Goal: Complete application form

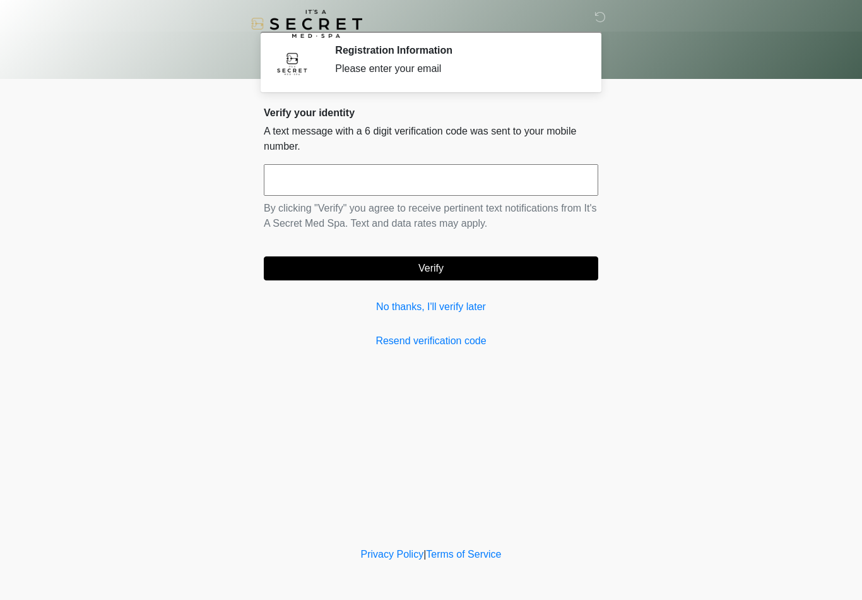
click at [493, 181] on input "text" at bounding box center [431, 180] width 335 height 32
type input "******"
click at [463, 273] on button "Verify" at bounding box center [431, 268] width 335 height 24
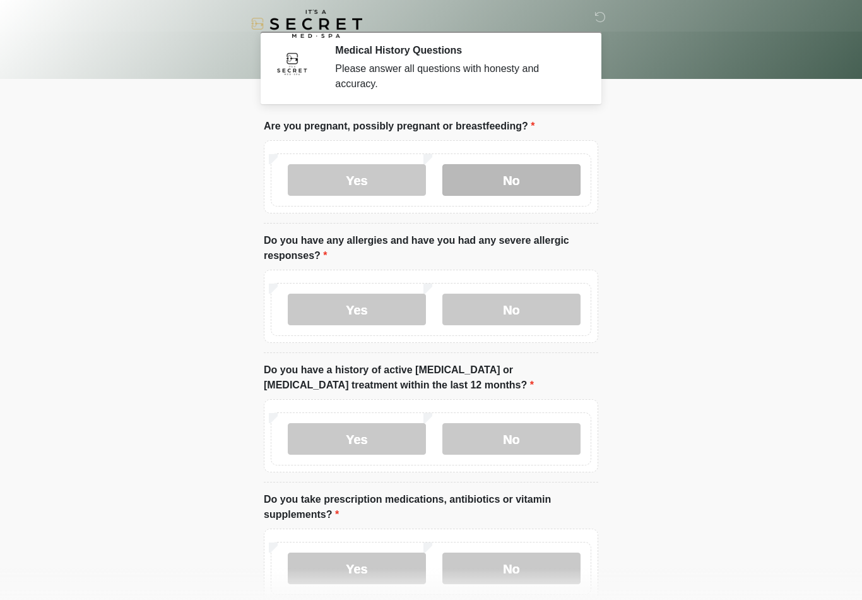
click at [523, 184] on label "No" at bounding box center [512, 180] width 138 height 32
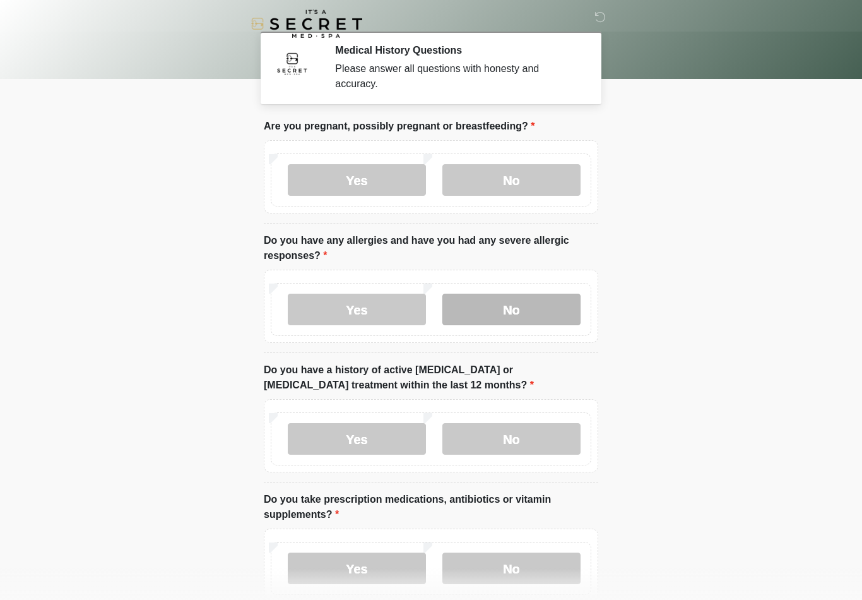
click at [528, 311] on label "No" at bounding box center [512, 310] width 138 height 32
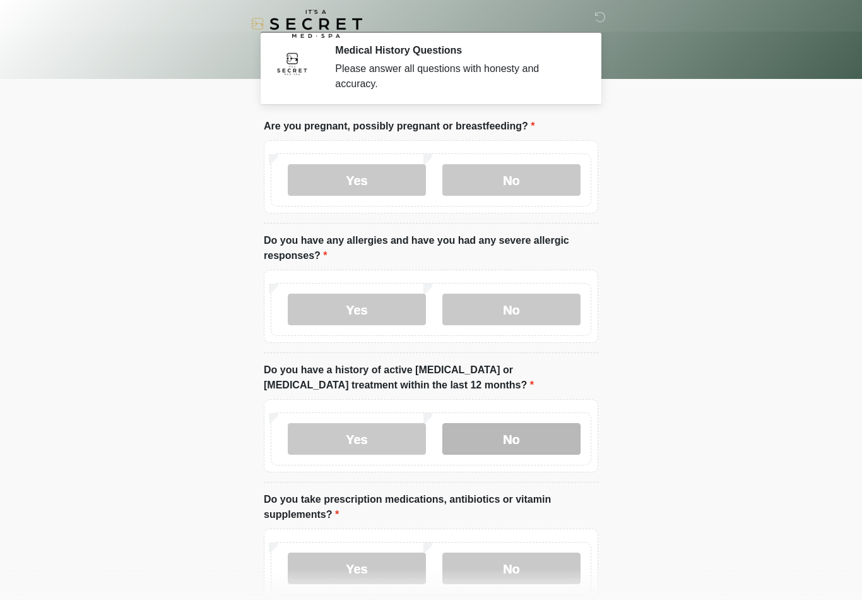
click at [520, 440] on label "No" at bounding box center [512, 439] width 138 height 32
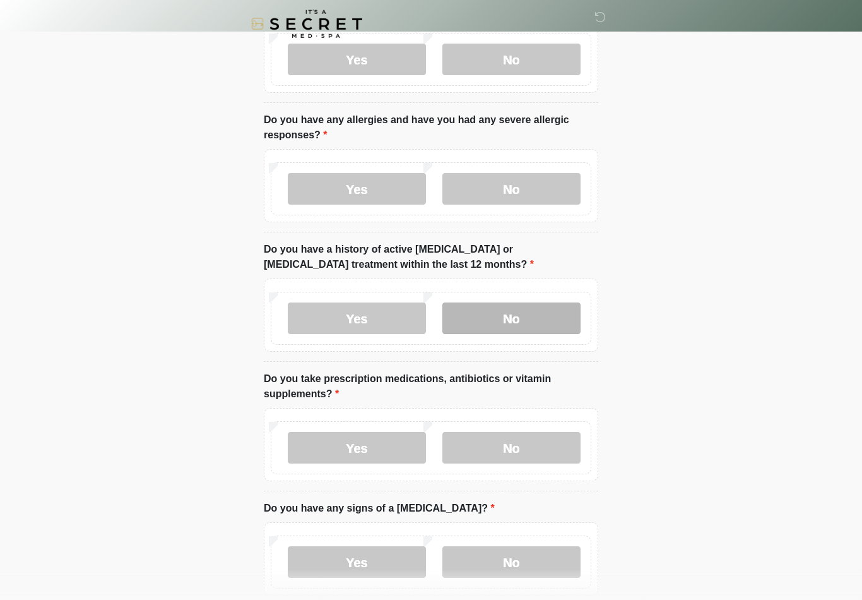
scroll to position [131, 0]
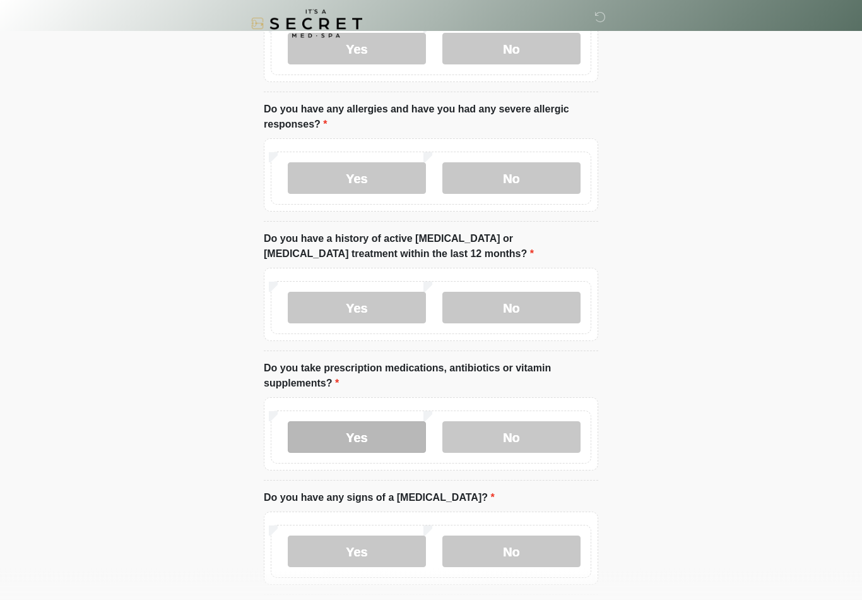
click at [357, 438] on label "Yes" at bounding box center [357, 438] width 138 height 32
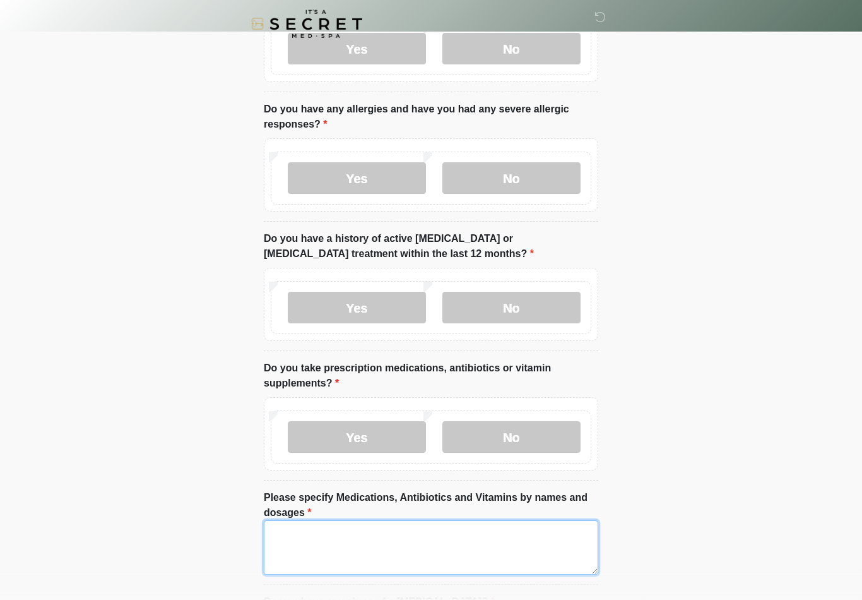
click at [330, 539] on textarea "Please specify Medications, Antibiotics and Vitamins by names and dosages" at bounding box center [431, 547] width 335 height 54
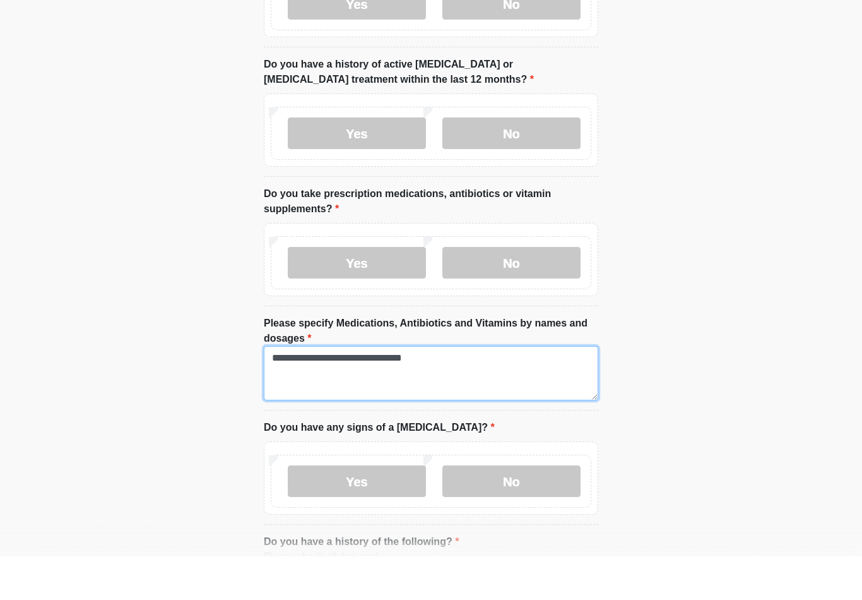
scroll to position [273, 0]
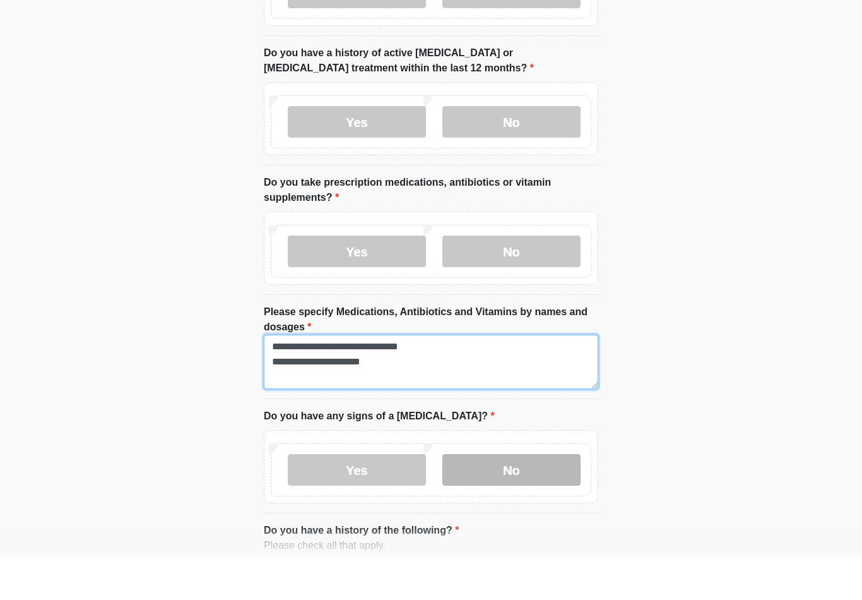
type textarea "**********"
click at [520, 498] on label "No" at bounding box center [512, 514] width 138 height 32
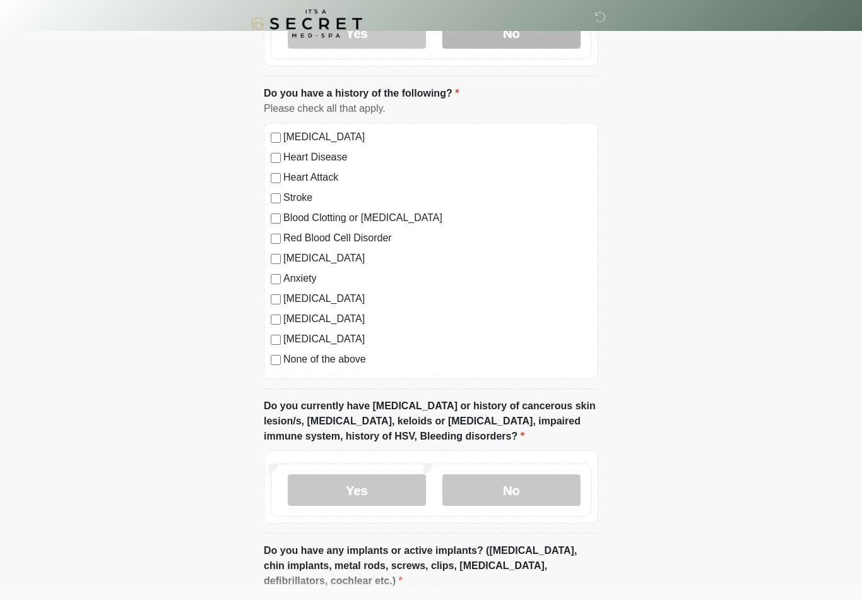
scroll to position [752, 0]
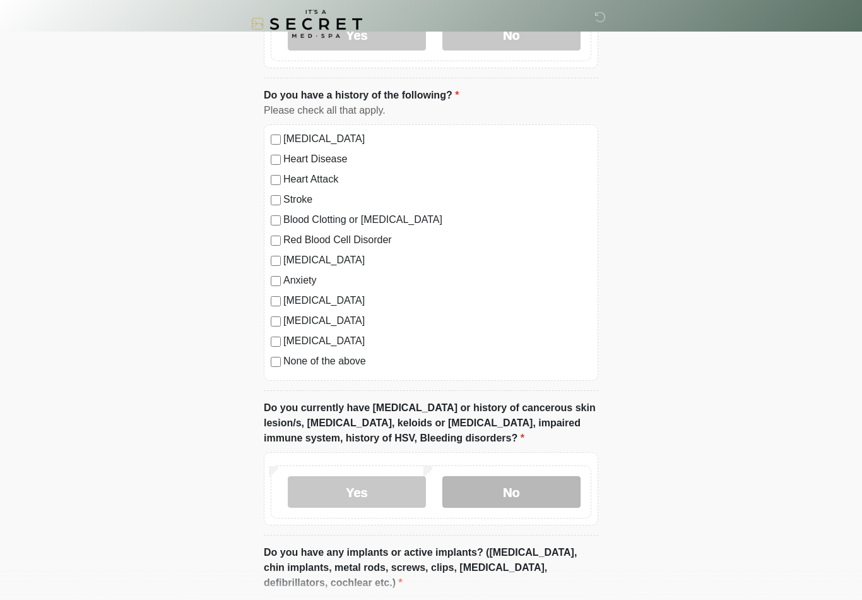
click at [515, 489] on label "No" at bounding box center [512, 492] width 138 height 32
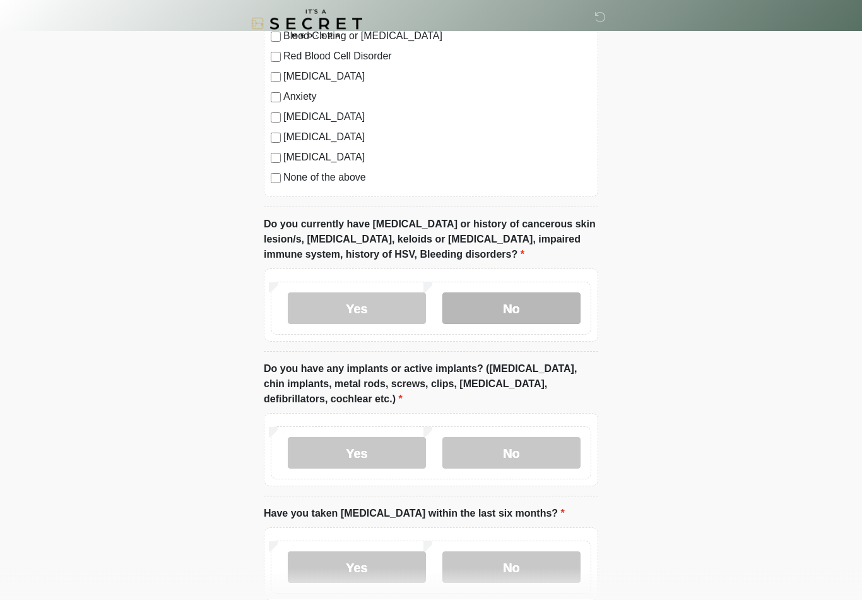
scroll to position [936, 0]
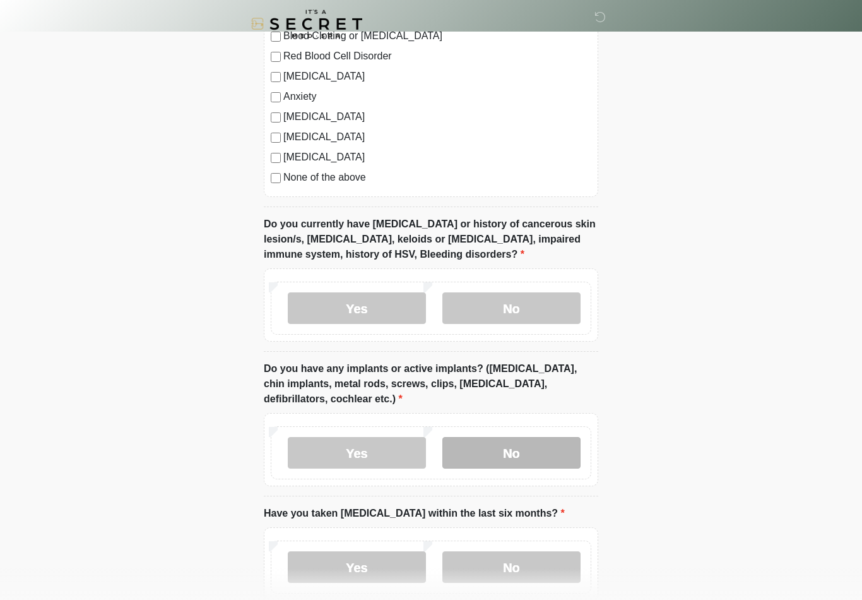
click at [549, 449] on label "No" at bounding box center [512, 453] width 138 height 32
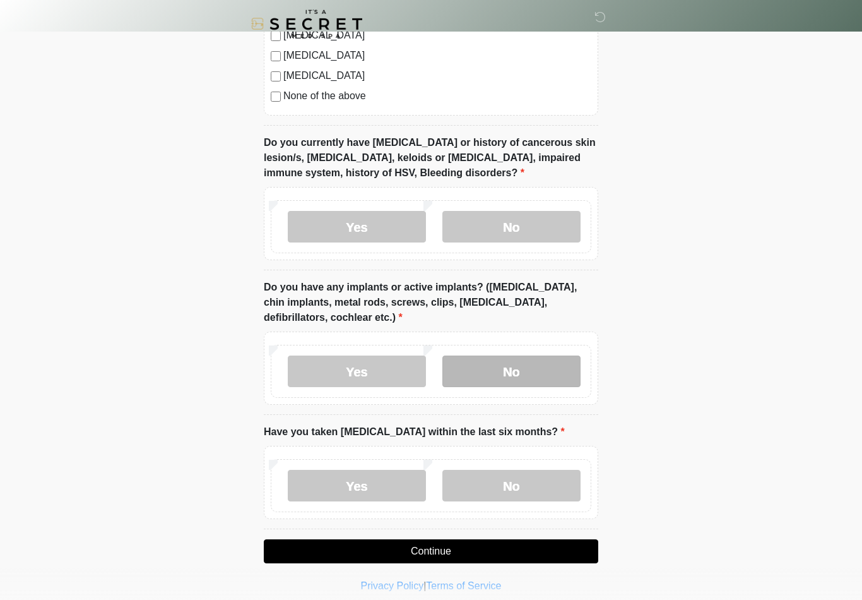
scroll to position [1026, 0]
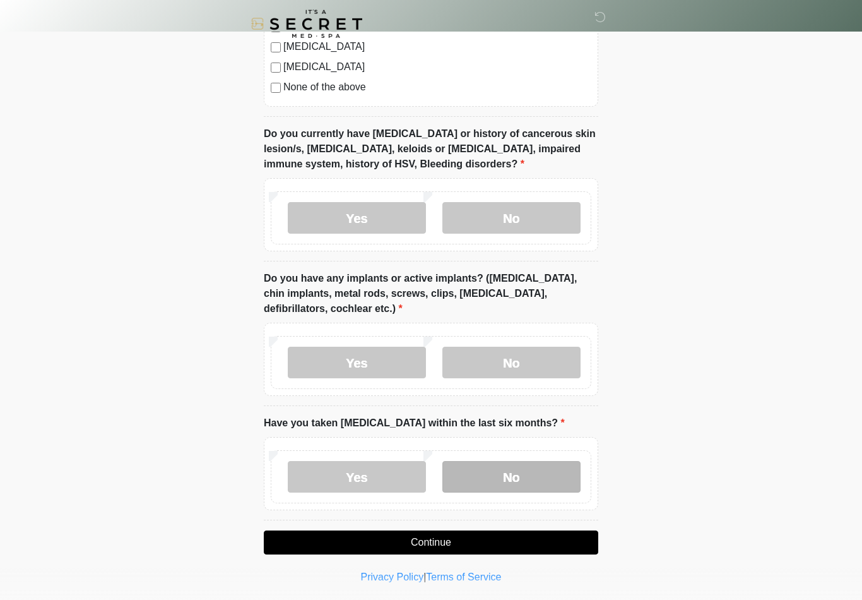
click at [530, 473] on label "No" at bounding box center [512, 477] width 138 height 32
click at [460, 540] on button "Continue" at bounding box center [431, 542] width 335 height 24
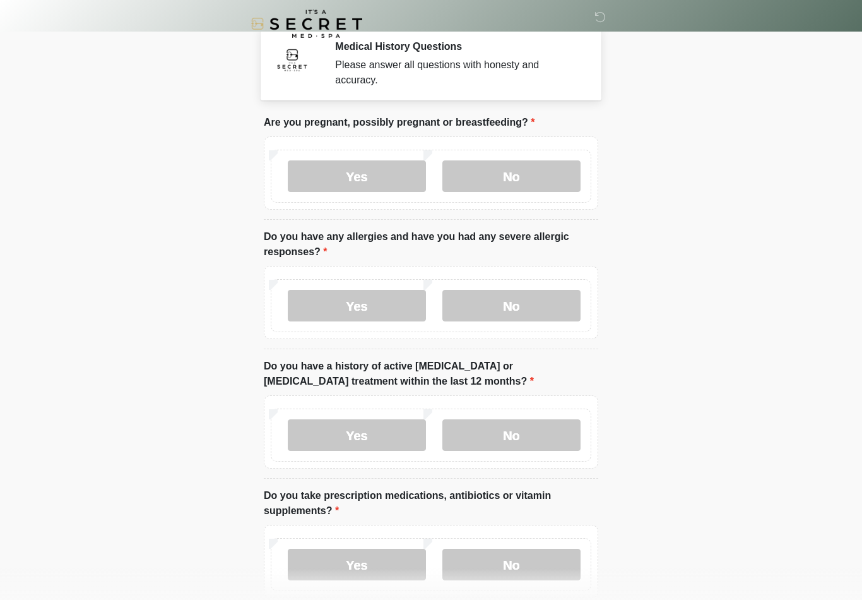
scroll to position [0, 0]
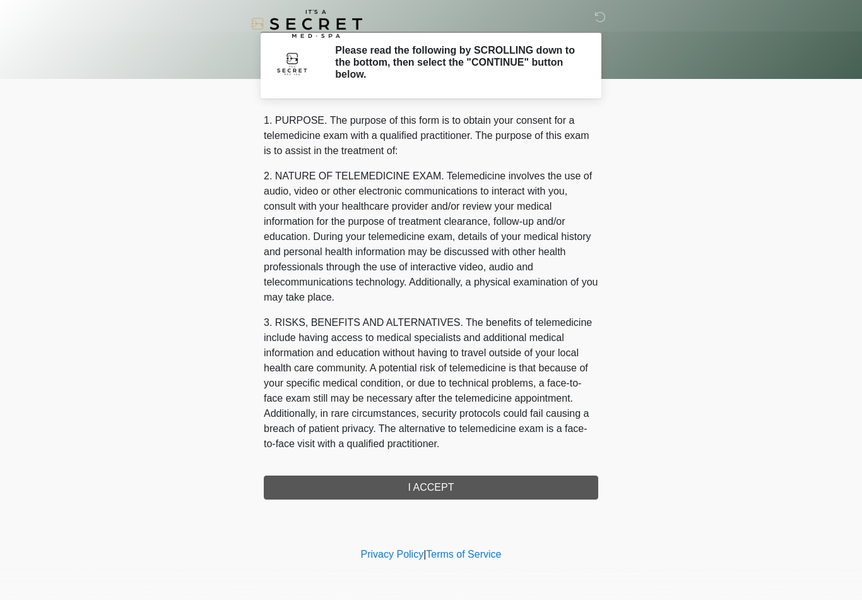
click at [498, 489] on div "1. PURPOSE. The purpose of this form is to obtain your consent for a telemedici…" at bounding box center [431, 306] width 335 height 386
click at [461, 485] on div "1. PURPOSE. The purpose of this form is to obtain your consent for a telemedici…" at bounding box center [431, 306] width 335 height 386
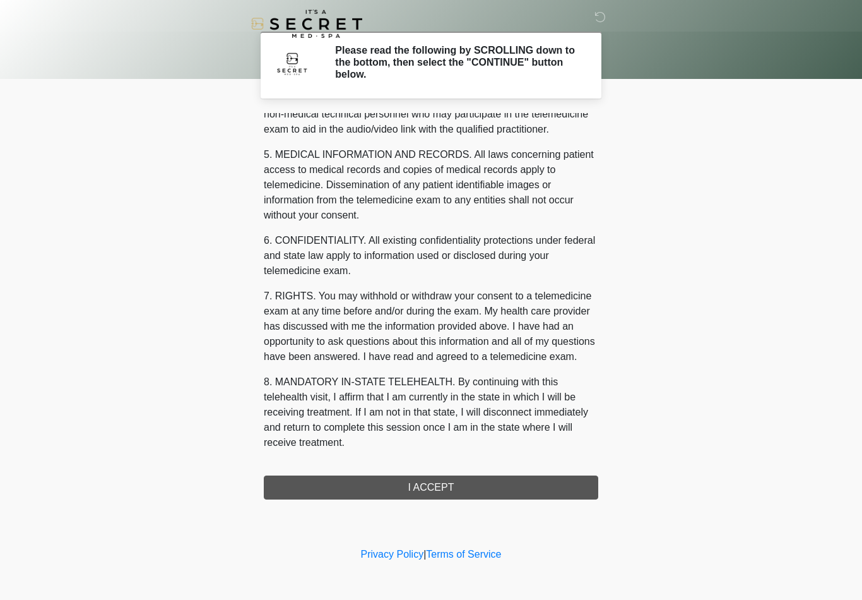
scroll to position [385, 0]
click at [446, 490] on button "I ACCEPT" at bounding box center [431, 487] width 335 height 24
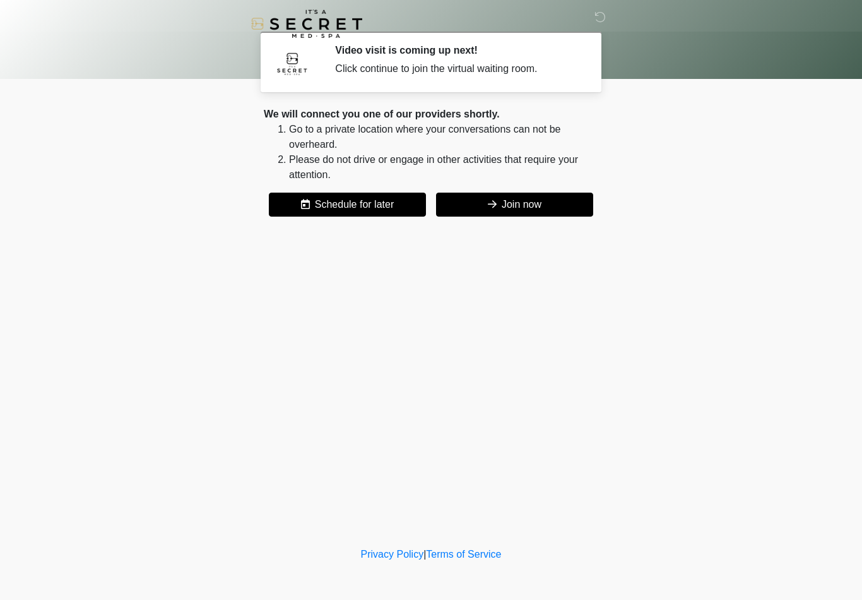
click at [525, 207] on button "Join now" at bounding box center [514, 205] width 157 height 24
